Goal: Information Seeking & Learning: Learn about a topic

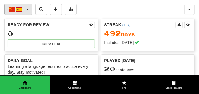
click at [27, 10] on button "中文 / Español" at bounding box center [18, 9] width 28 height 11
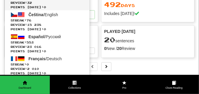
scroll to position [29, 0]
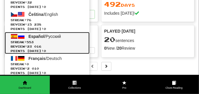
click at [48, 41] on span "Streak: 553" at bounding box center [47, 42] width 73 height 4
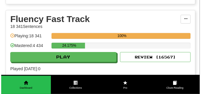
scroll to position [265, 0]
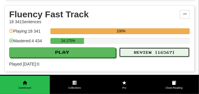
click at [149, 55] on button "Review ( 16567 )" at bounding box center [154, 52] width 71 height 10
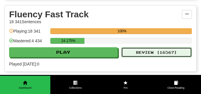
select select "**"
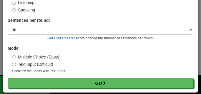
scroll to position [55, 0]
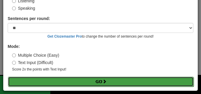
click at [133, 81] on button "Go" at bounding box center [101, 82] width 186 height 10
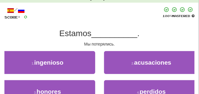
scroll to position [29, 0]
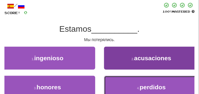
click at [117, 84] on button "4 . perdidos" at bounding box center [151, 87] width 95 height 23
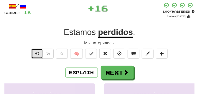
click at [36, 55] on span "Text-to-speech controls" at bounding box center [37, 53] width 4 height 4
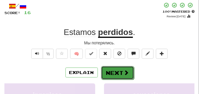
click at [113, 69] on button "Next" at bounding box center [117, 73] width 33 height 14
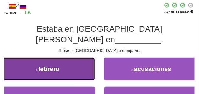
click at [64, 59] on button "1 . febrero" at bounding box center [47, 69] width 95 height 23
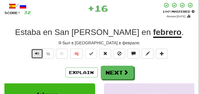
click at [36, 54] on span "Text-to-speech controls" at bounding box center [37, 53] width 4 height 4
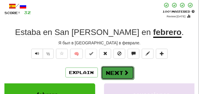
click at [108, 70] on button "Next" at bounding box center [117, 73] width 33 height 14
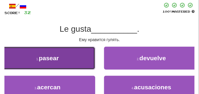
click at [84, 58] on button "1 . pasear" at bounding box center [47, 58] width 95 height 23
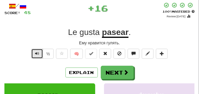
click at [37, 54] on span "Text-to-speech controls" at bounding box center [37, 53] width 4 height 4
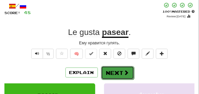
click at [114, 68] on button "Next" at bounding box center [117, 73] width 33 height 14
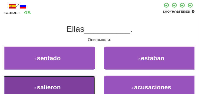
click at [59, 84] on span "salieron" at bounding box center [49, 87] width 24 height 7
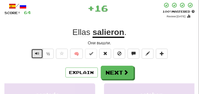
click at [34, 53] on button "Text-to-speech controls" at bounding box center [37, 54] width 12 height 10
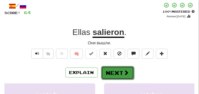
click at [111, 69] on button "Next" at bounding box center [117, 73] width 33 height 14
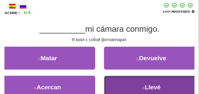
click at [129, 77] on button "4 . Llevé" at bounding box center [151, 87] width 95 height 23
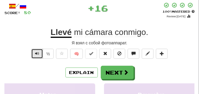
click at [37, 53] on span "Text-to-speech controls" at bounding box center [37, 53] width 4 height 4
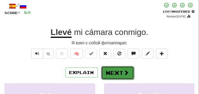
click at [114, 68] on button "Next" at bounding box center [117, 73] width 33 height 14
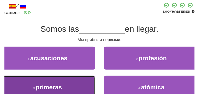
click at [61, 80] on button "3 . primeras" at bounding box center [47, 87] width 95 height 23
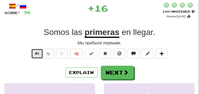
click at [39, 54] on button "Text-to-speech controls" at bounding box center [37, 54] width 12 height 10
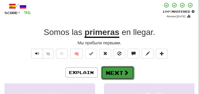
click at [116, 69] on button "Next" at bounding box center [117, 73] width 33 height 14
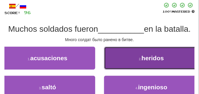
click at [114, 57] on button "2 . heridos" at bounding box center [151, 58] width 95 height 23
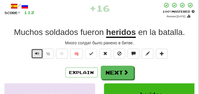
click at [35, 54] on span "Text-to-speech controls" at bounding box center [37, 53] width 4 height 4
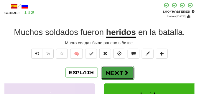
click at [122, 72] on button "Next" at bounding box center [117, 73] width 33 height 14
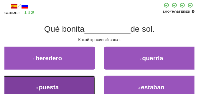
click at [54, 83] on button "3 . puesta" at bounding box center [47, 87] width 95 height 23
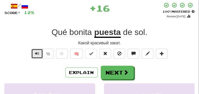
click at [35, 53] on span "Text-to-speech controls" at bounding box center [37, 53] width 4 height 4
click at [39, 51] on button "Text-to-speech controls" at bounding box center [37, 54] width 12 height 10
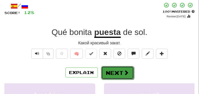
click at [114, 73] on button "Next" at bounding box center [117, 73] width 33 height 14
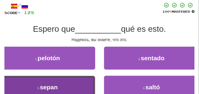
click at [51, 78] on button "3 . sepan" at bounding box center [47, 87] width 95 height 23
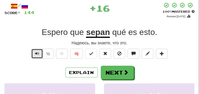
click at [36, 57] on button "Text-to-speech controls" at bounding box center [37, 54] width 12 height 10
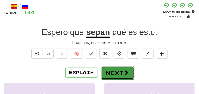
click at [111, 71] on button "Next" at bounding box center [117, 73] width 33 height 14
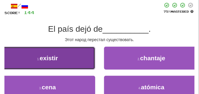
click at [59, 51] on button "1 . existir" at bounding box center [47, 58] width 95 height 23
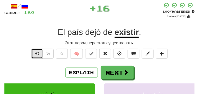
click at [37, 54] on span "Text-to-speech controls" at bounding box center [37, 53] width 4 height 4
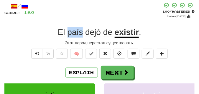
drag, startPoint x: 67, startPoint y: 34, endPoint x: 82, endPoint y: 34, distance: 15.3
click at [82, 34] on span "El país dejó de" at bounding box center [86, 32] width 57 height 9
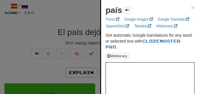
click at [54, 64] on div at bounding box center [99, 47] width 199 height 94
